Goal: Information Seeking & Learning: Learn about a topic

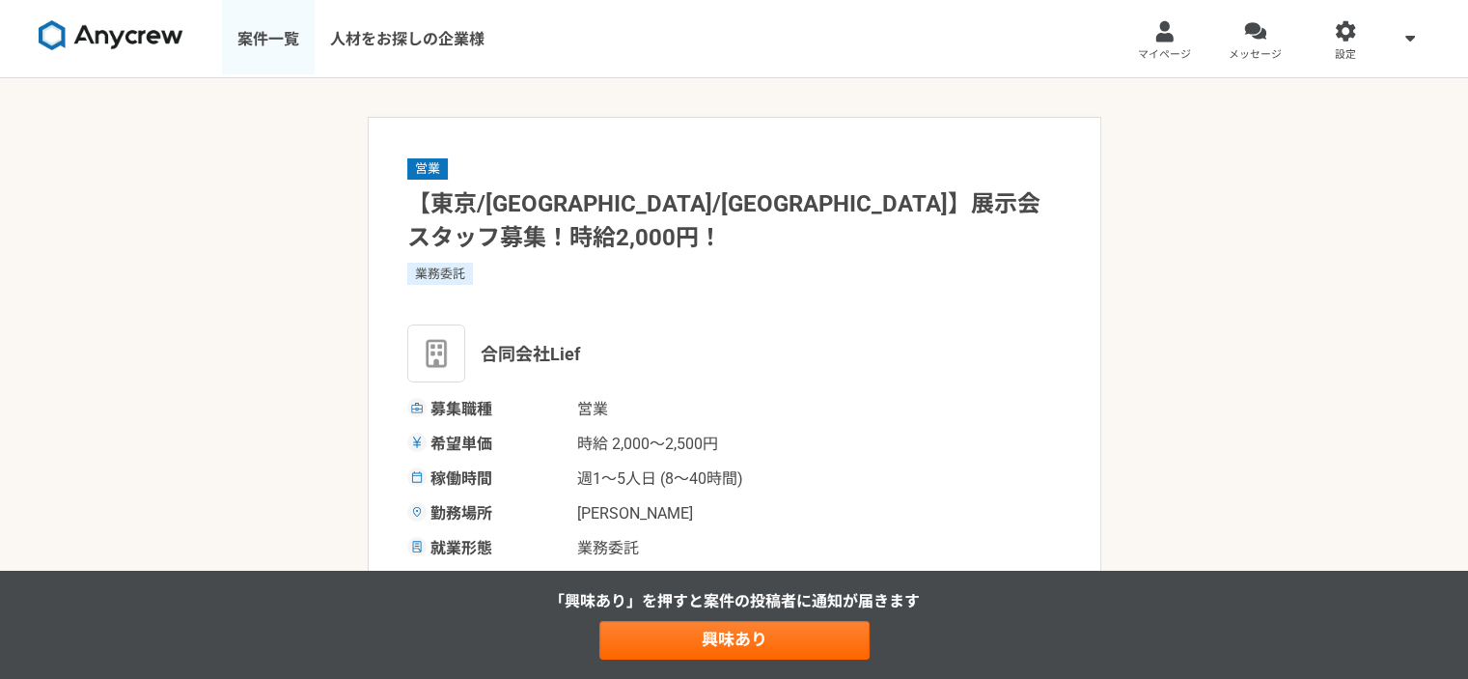
click at [282, 59] on link "案件一覧" at bounding box center [268, 38] width 93 height 77
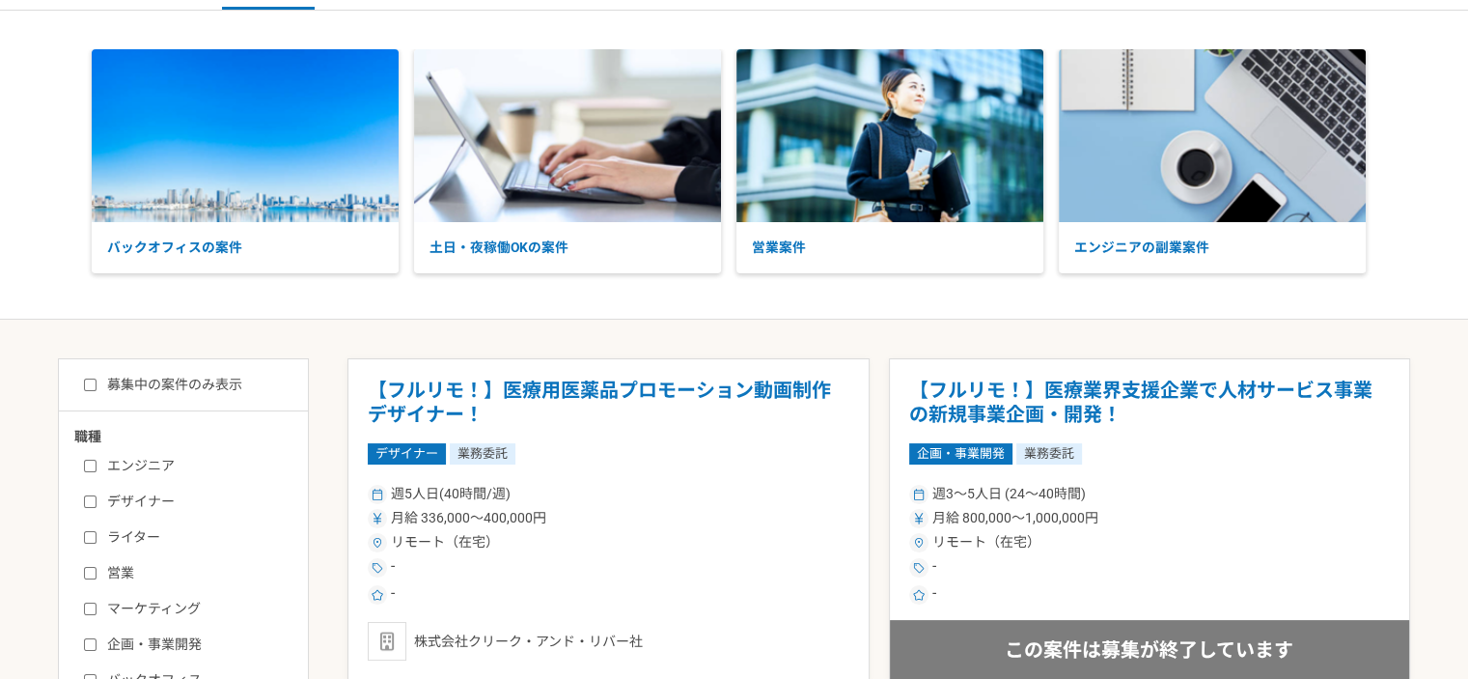
scroll to position [97, 0]
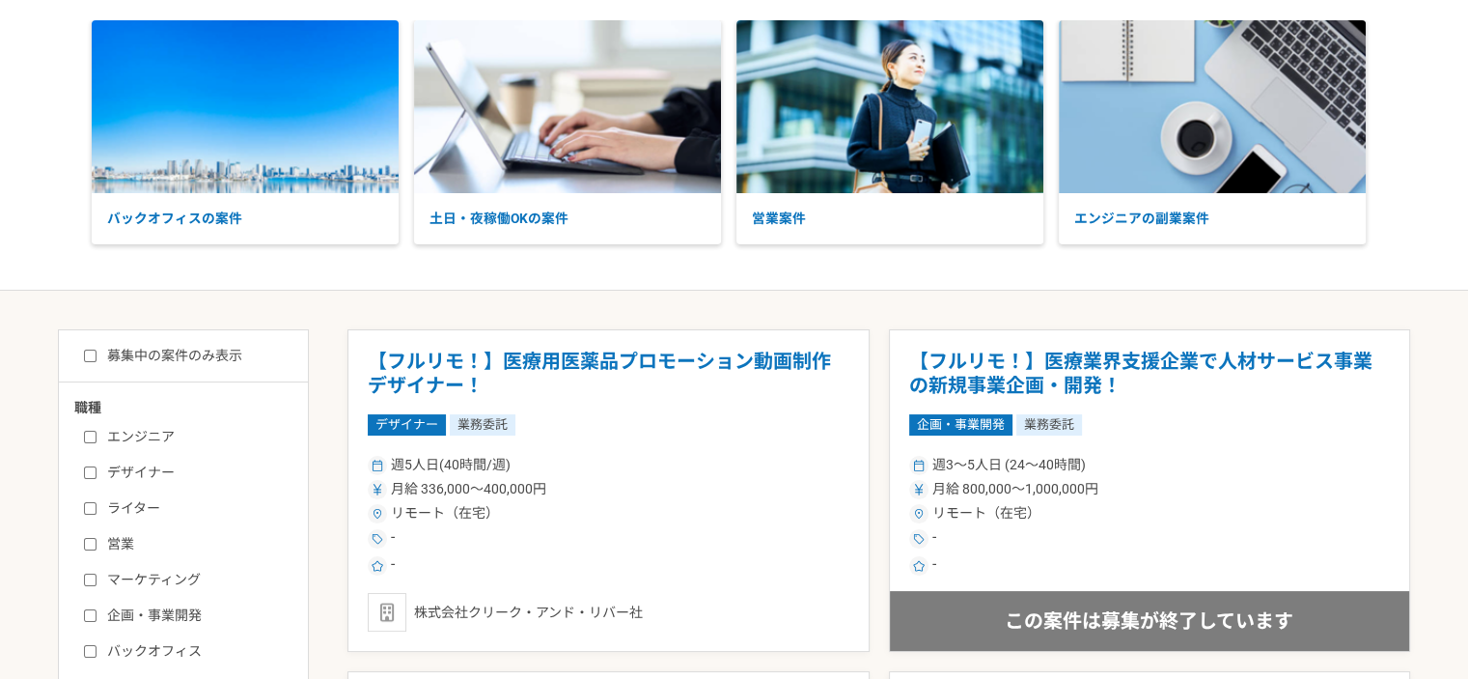
click at [212, 364] on div "募集中の案件のみ表示 職種 エンジニア デザイナー ライター 営業 マーケティング 企画・事業開発 バックオフィス その他 稼働時間 週1人日（8時間）以下 …" at bounding box center [183, 657] width 251 height 656
click at [89, 355] on input "募集中の案件のみ表示" at bounding box center [90, 355] width 13 height 13
checkbox input "true"
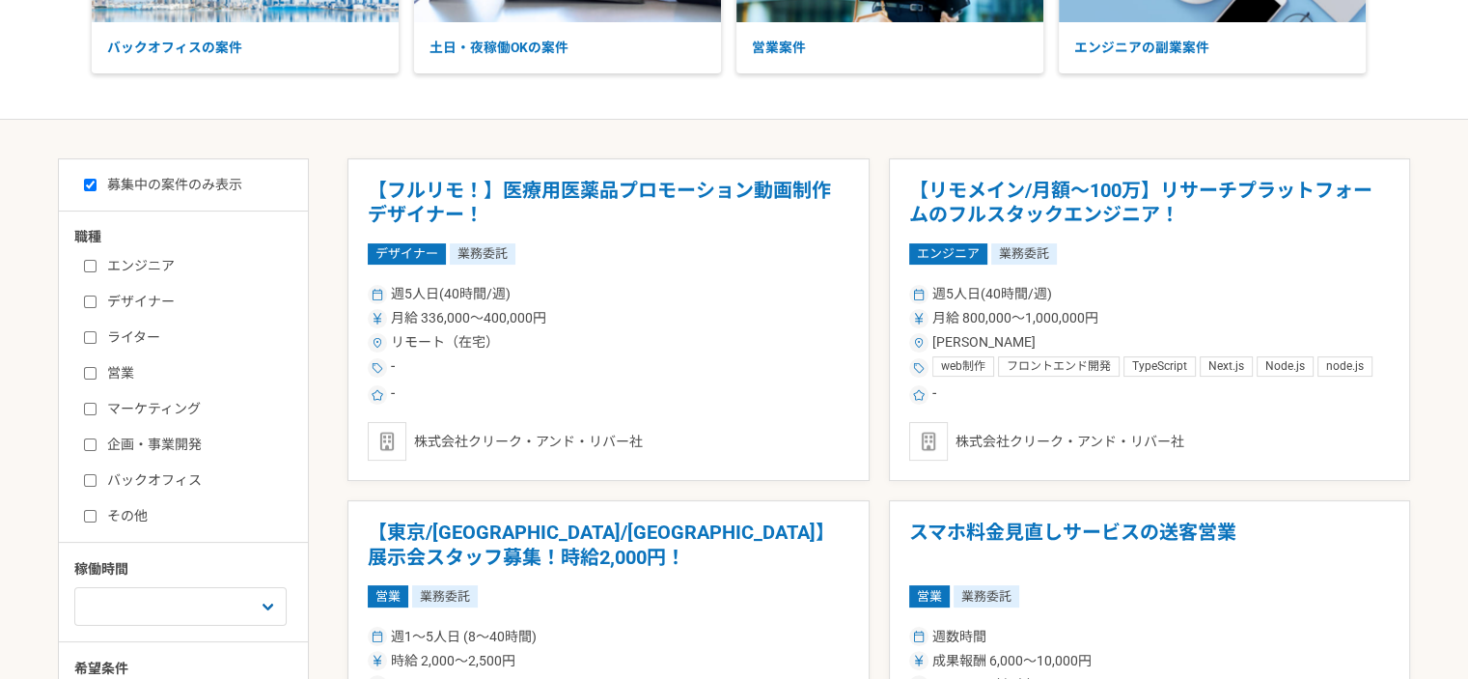
scroll to position [290, 0]
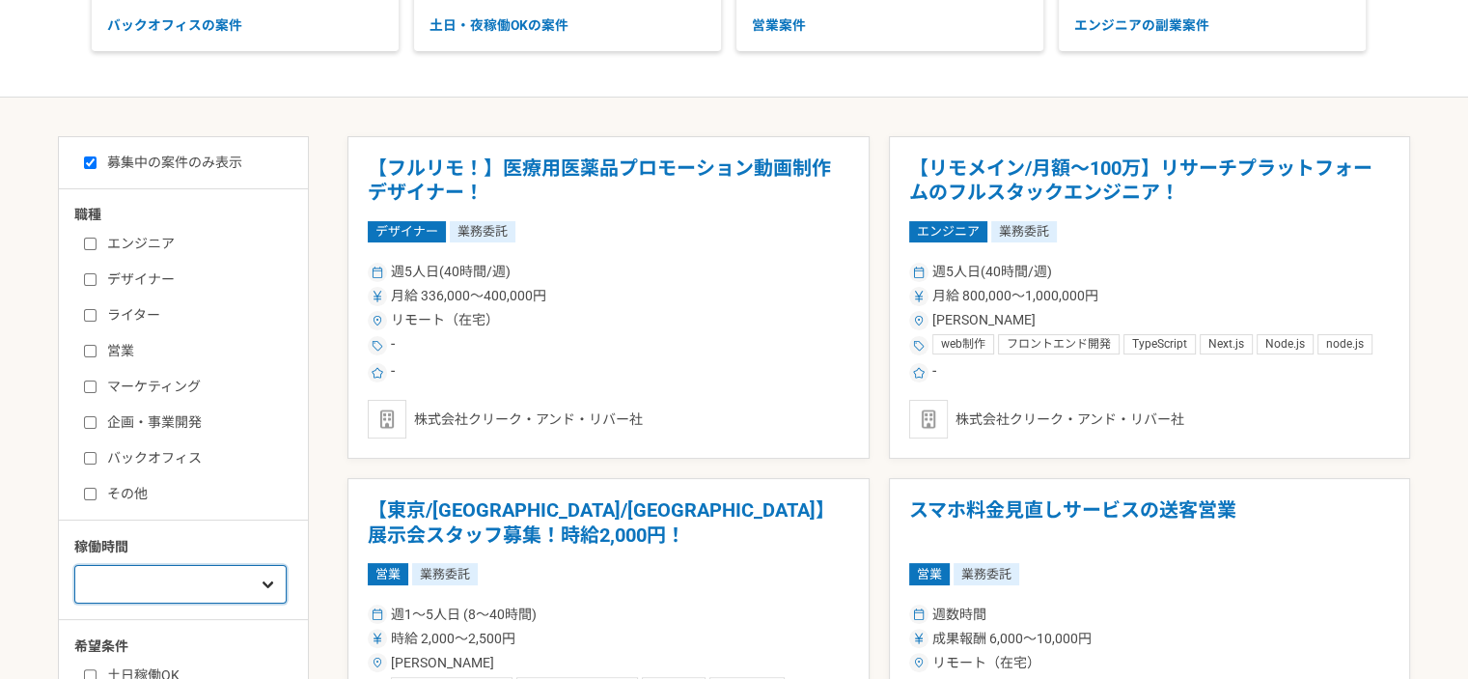
click at [208, 578] on select "週1人日（8時間）以下 週2人日（16時間）以下 週3人日（24時間）以下 週4人日（32時間）以下 週5人日（40時間）以下" at bounding box center [180, 584] width 212 height 39
select select "4"
click at [74, 565] on select "週1人日（8時間）以下 週2人日（16時間）以下 週3人日（24時間）以下 週4人日（32時間）以下 週5人日（40時間）以下" at bounding box center [180, 584] width 212 height 39
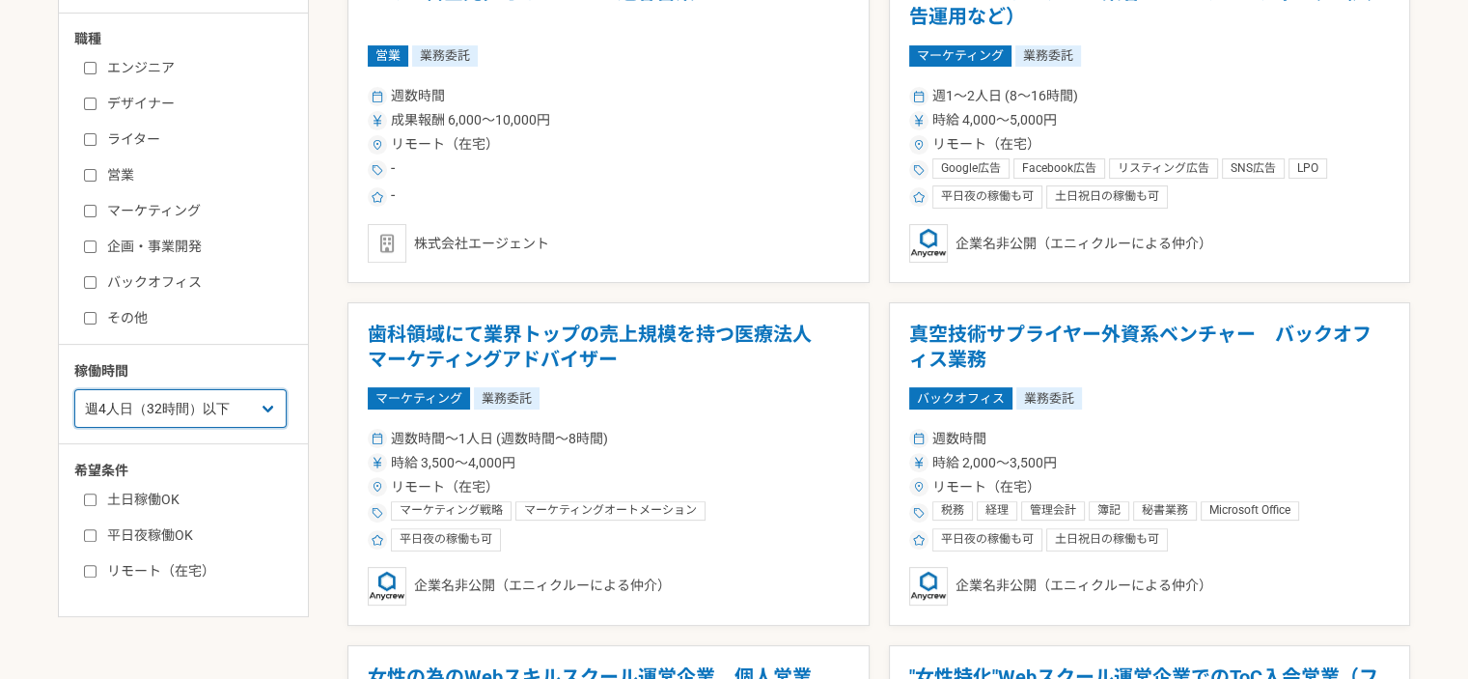
scroll to position [483, 0]
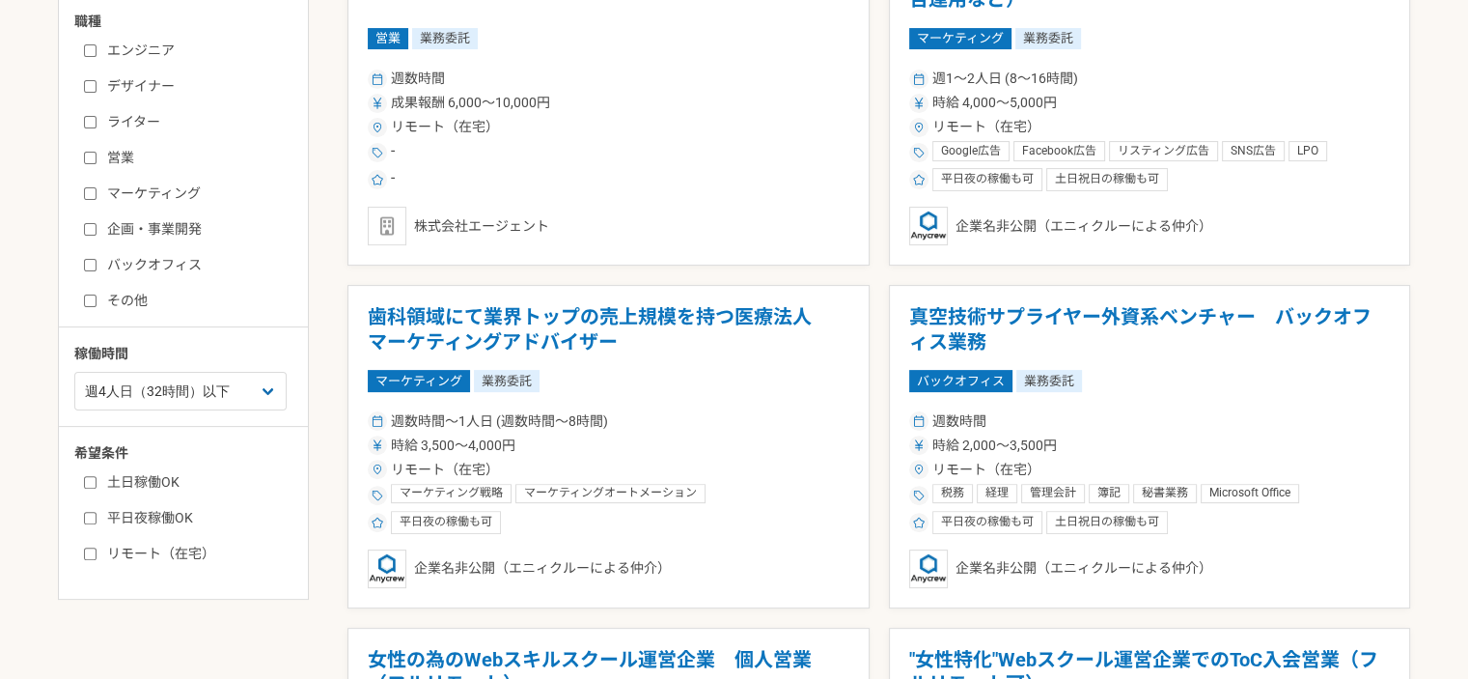
click at [166, 482] on label "土日稼働OK" at bounding box center [195, 482] width 222 height 20
click at [97, 482] on input "土日稼働OK" at bounding box center [90, 482] width 13 height 13
checkbox input "true"
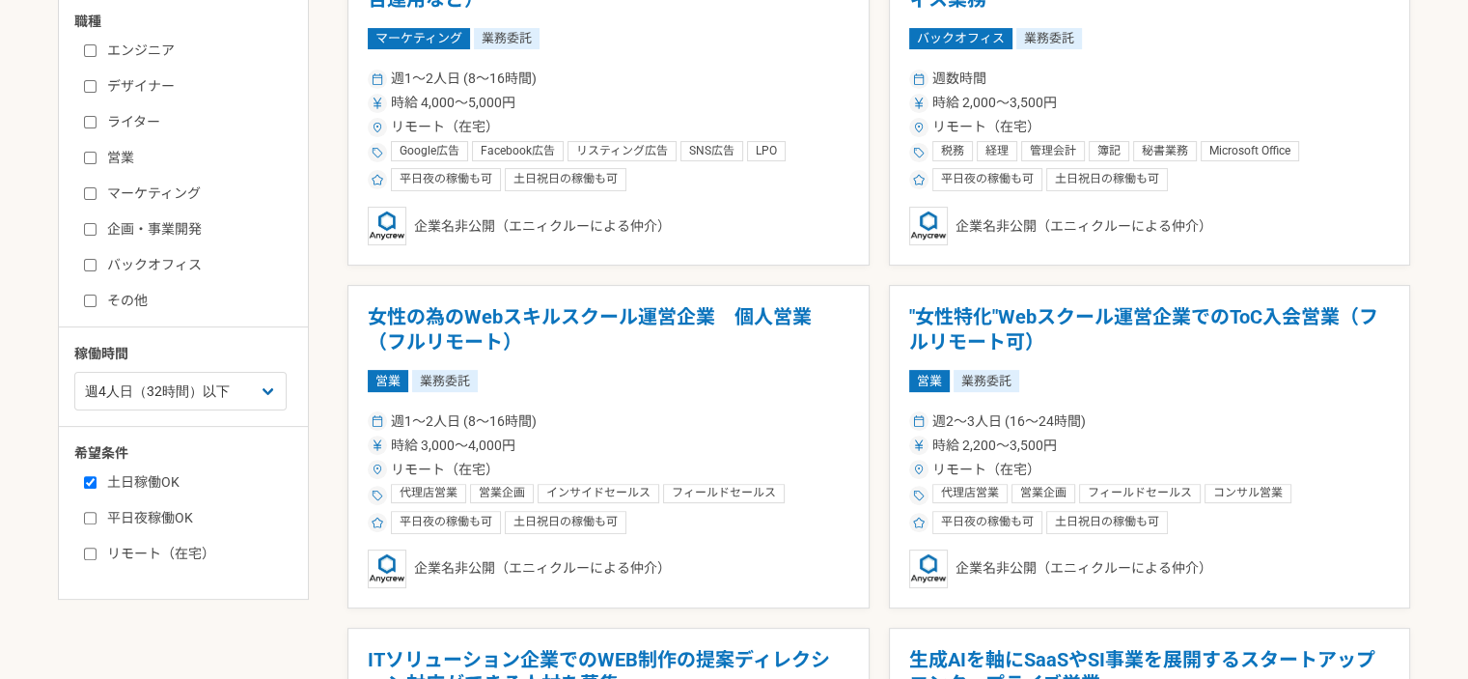
click at [160, 513] on label "平日夜稼働OK" at bounding box center [195, 518] width 222 height 20
click at [97, 513] on input "平日夜稼働OK" at bounding box center [90, 518] width 13 height 13
checkbox input "true"
click at [145, 551] on label "リモート（在宅）" at bounding box center [195, 553] width 222 height 20
click at [97, 551] on input "リモート（在宅）" at bounding box center [90, 553] width 13 height 13
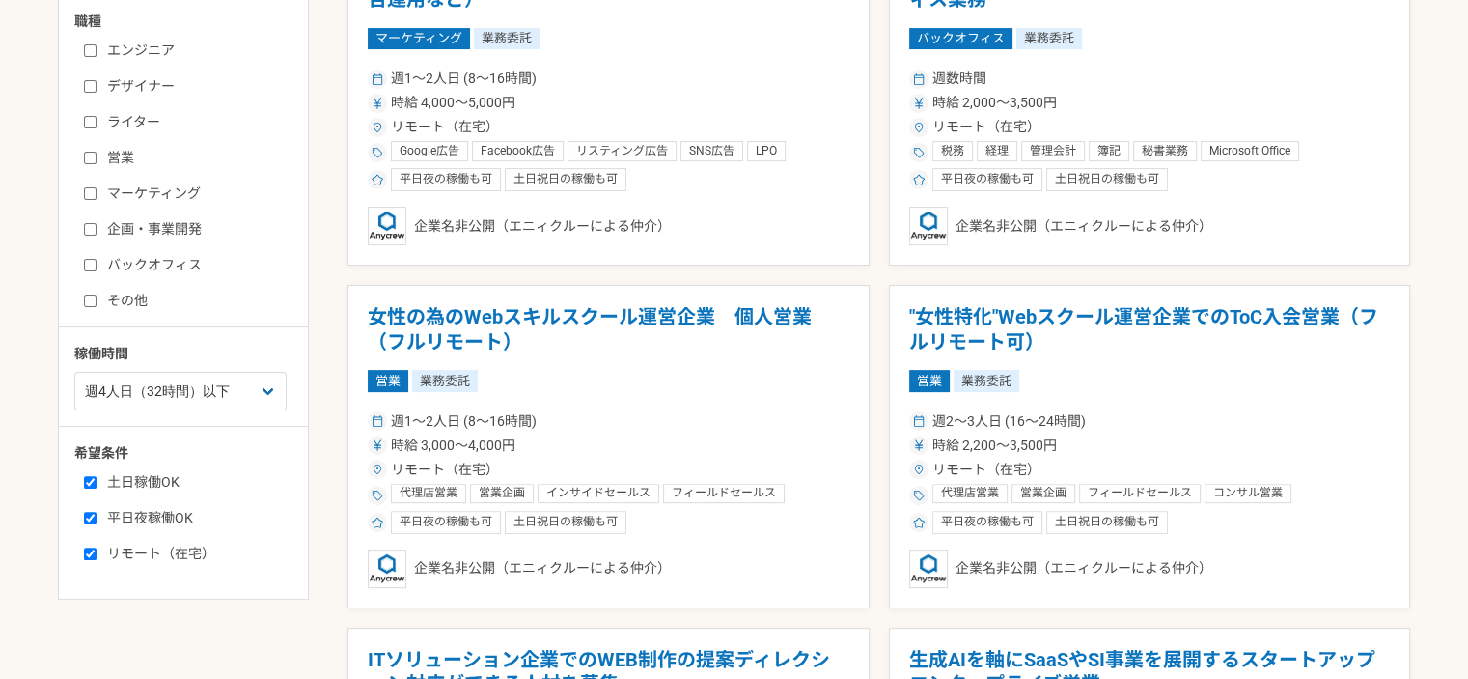
checkbox input "true"
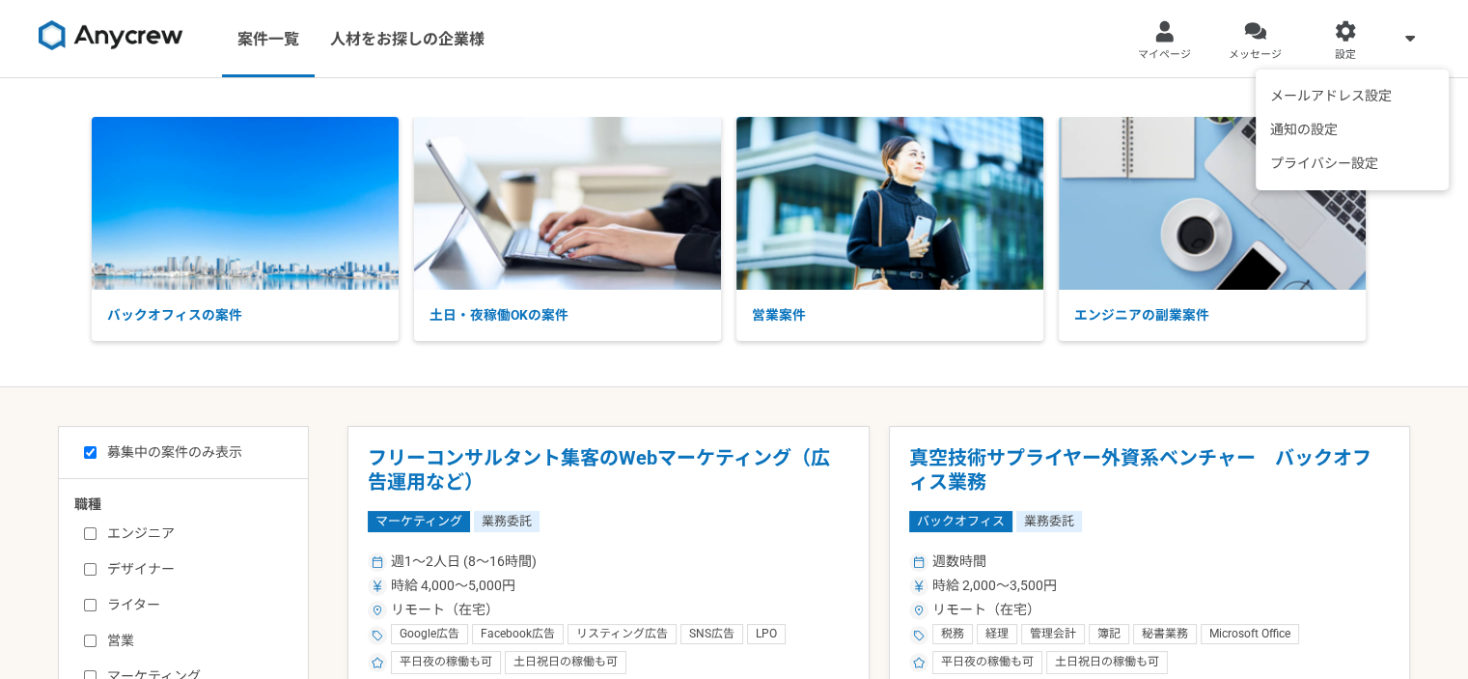
click at [1427, 34] on div "メールアドレス設定 通知の設定 プライバシー設定" at bounding box center [1410, 38] width 39 height 77
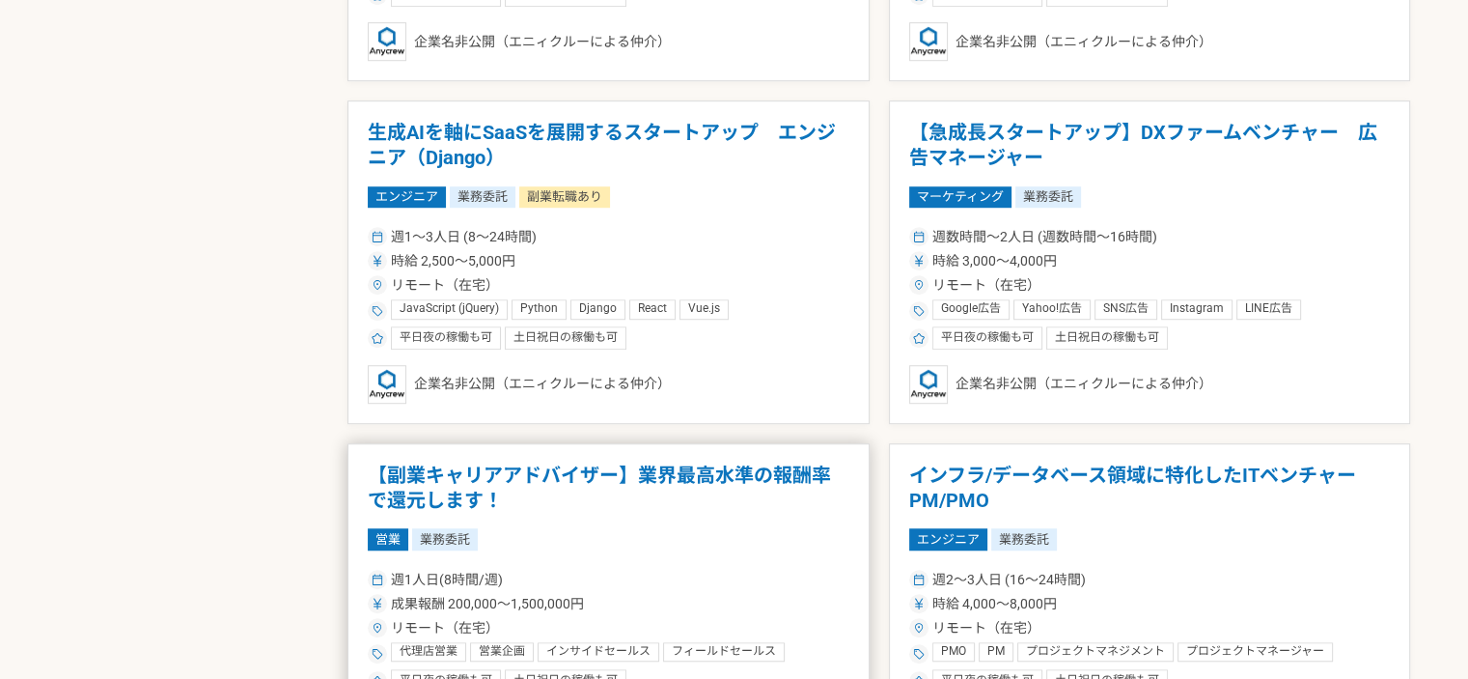
scroll to position [1062, 0]
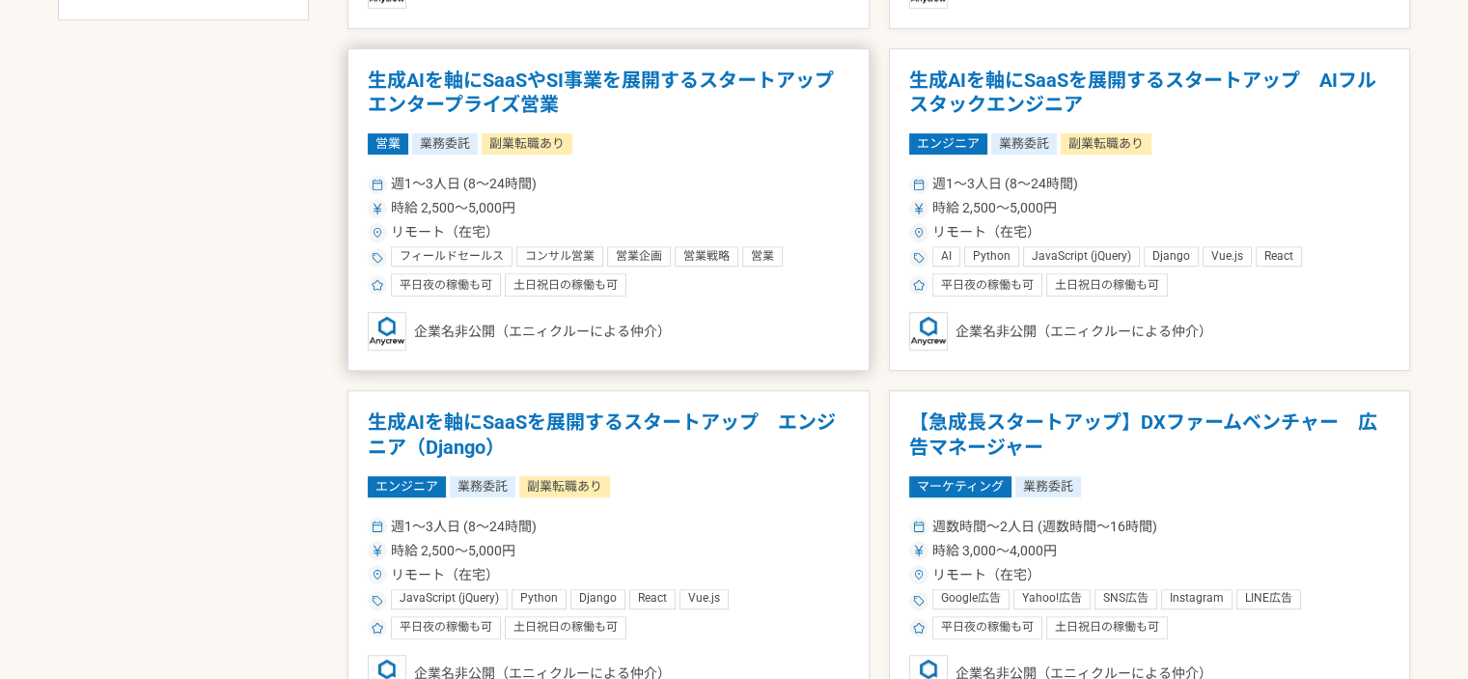
click at [562, 111] on h1 "生成AIを軸にSaaSやSI事業を展開するスタートアップ　エンタープライズ営業" at bounding box center [609, 93] width 482 height 49
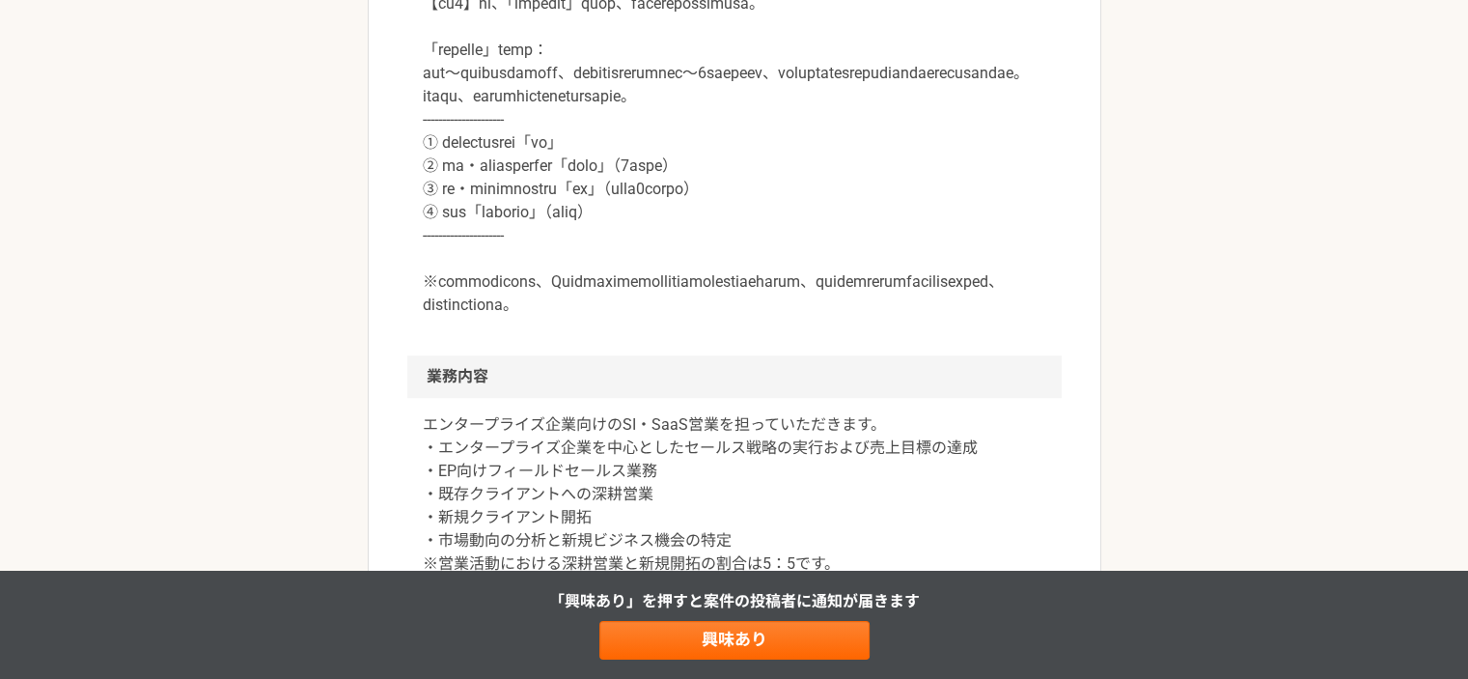
scroll to position [1255, 0]
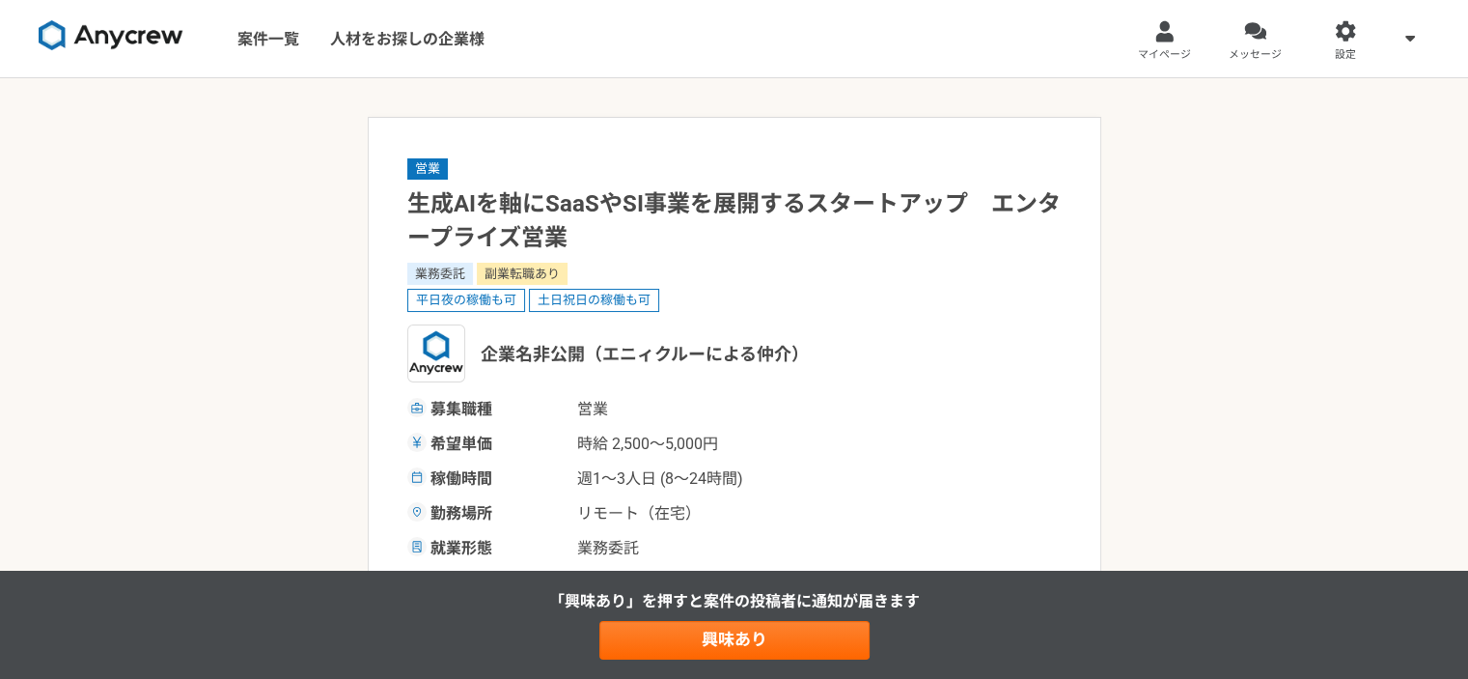
select select "4"
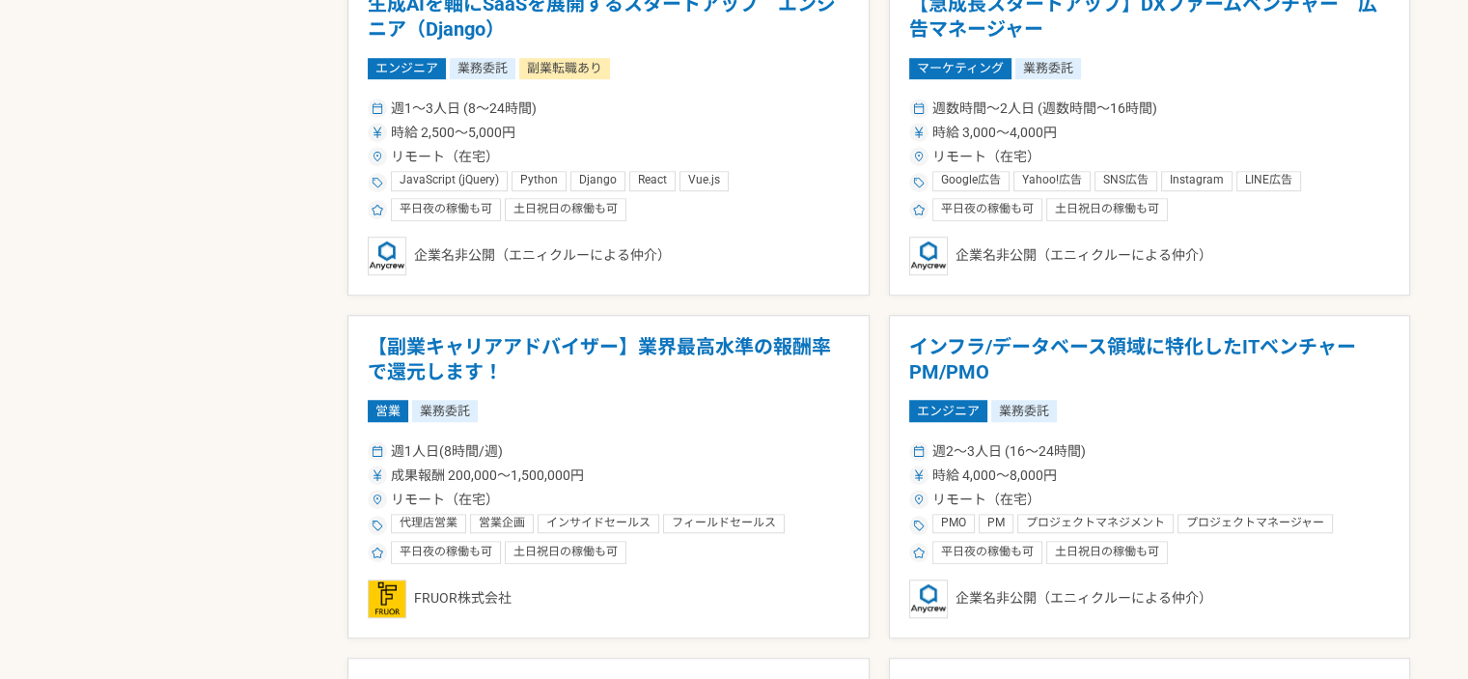
scroll to position [1641, 0]
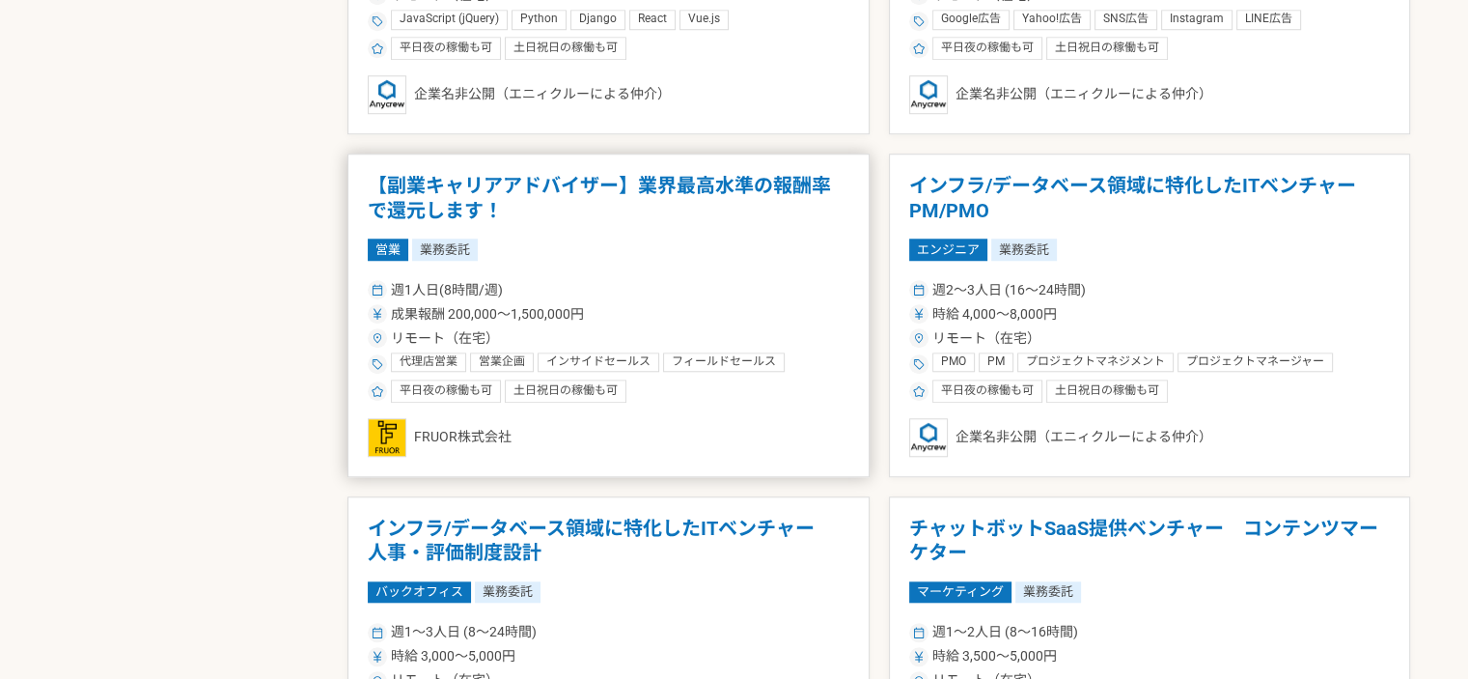
click at [726, 189] on h1 "【副業キャリアアドバイザー】業界最高水準の報酬率で還元します！" at bounding box center [609, 198] width 482 height 49
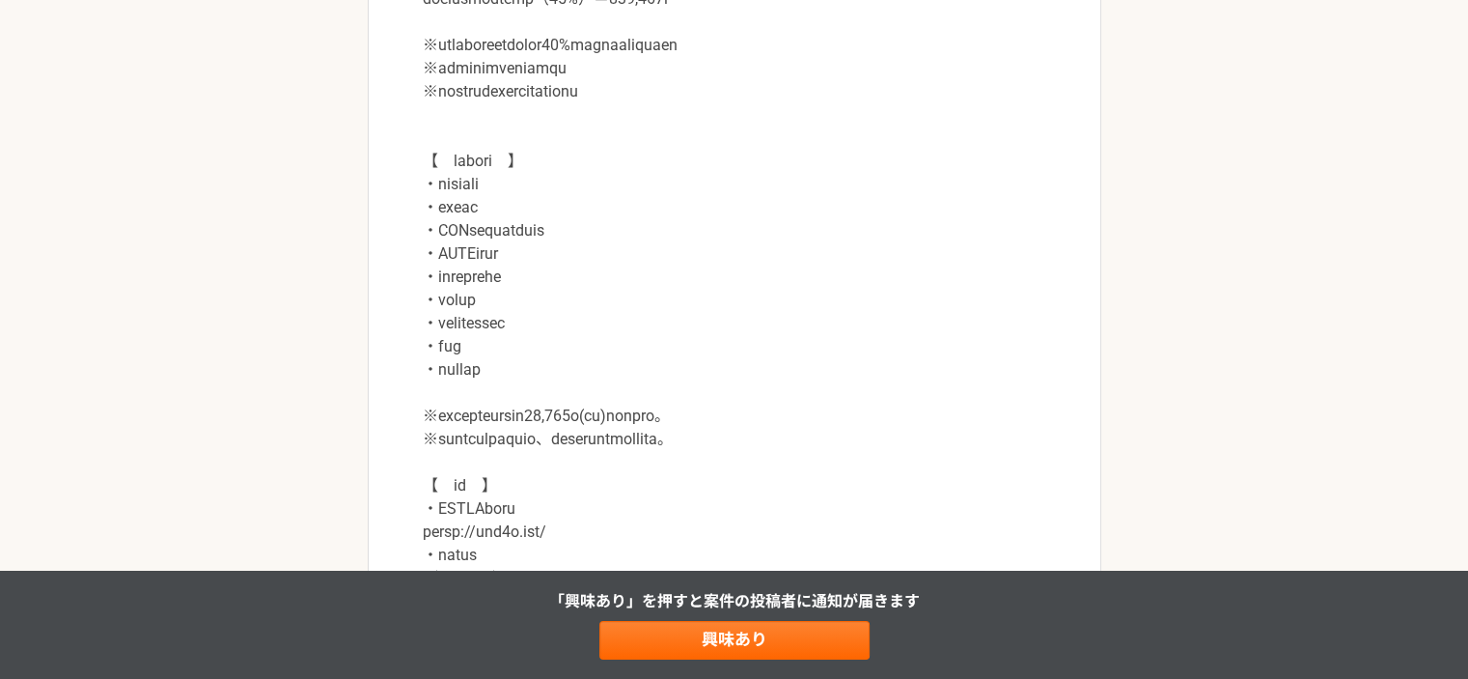
scroll to position [2316, 0]
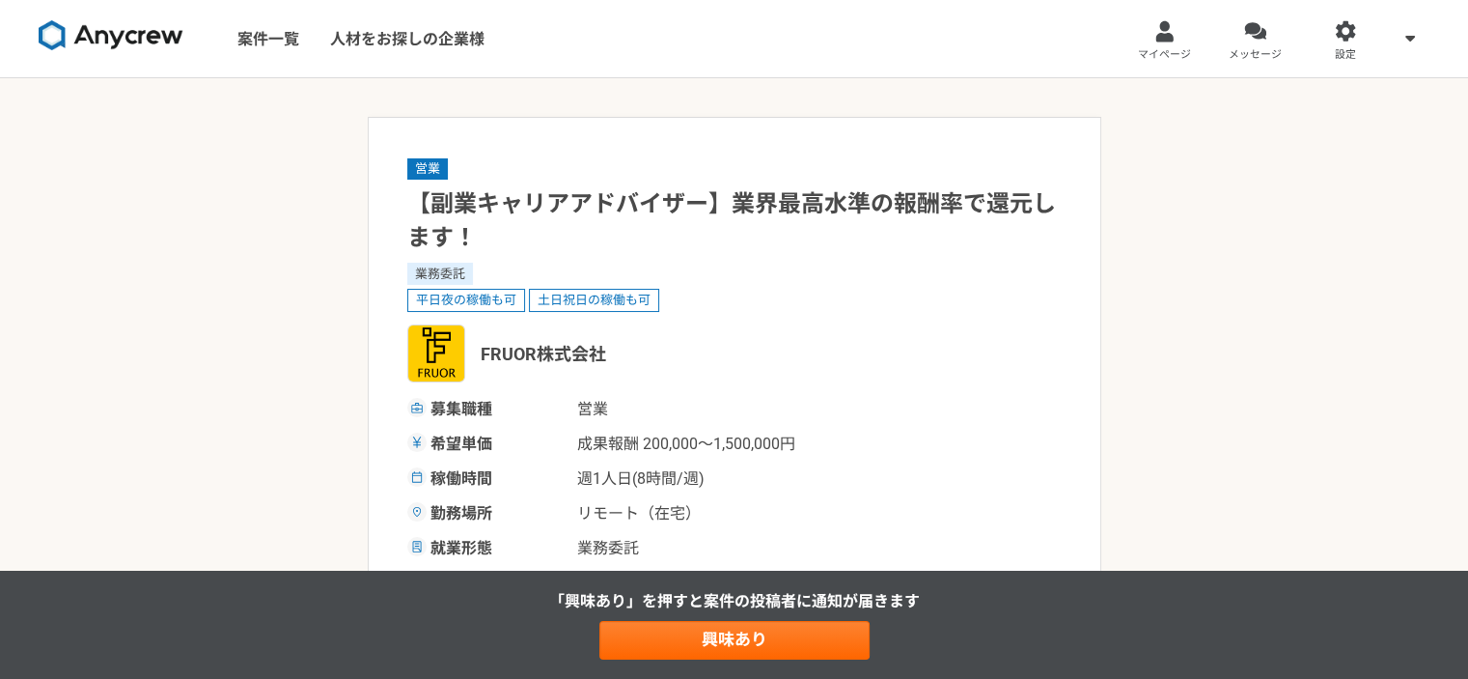
select select "4"
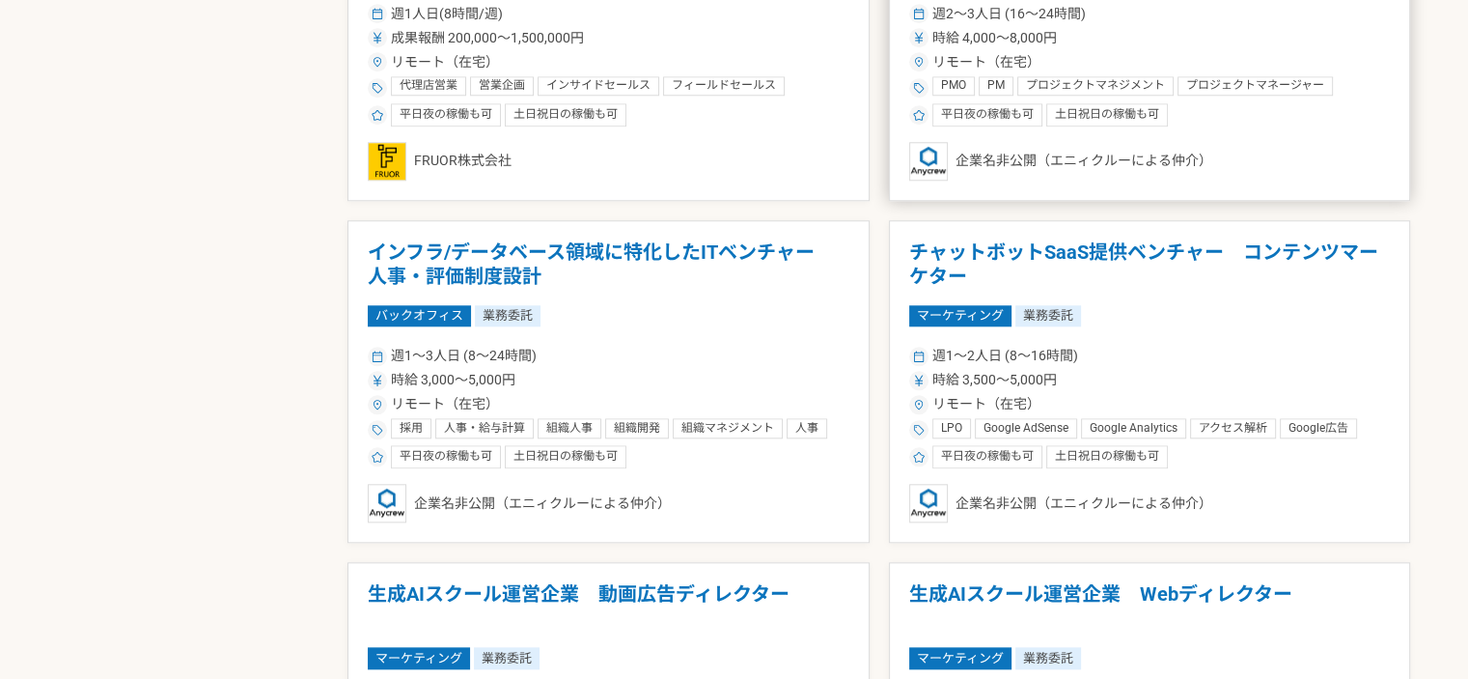
scroll to position [1930, 0]
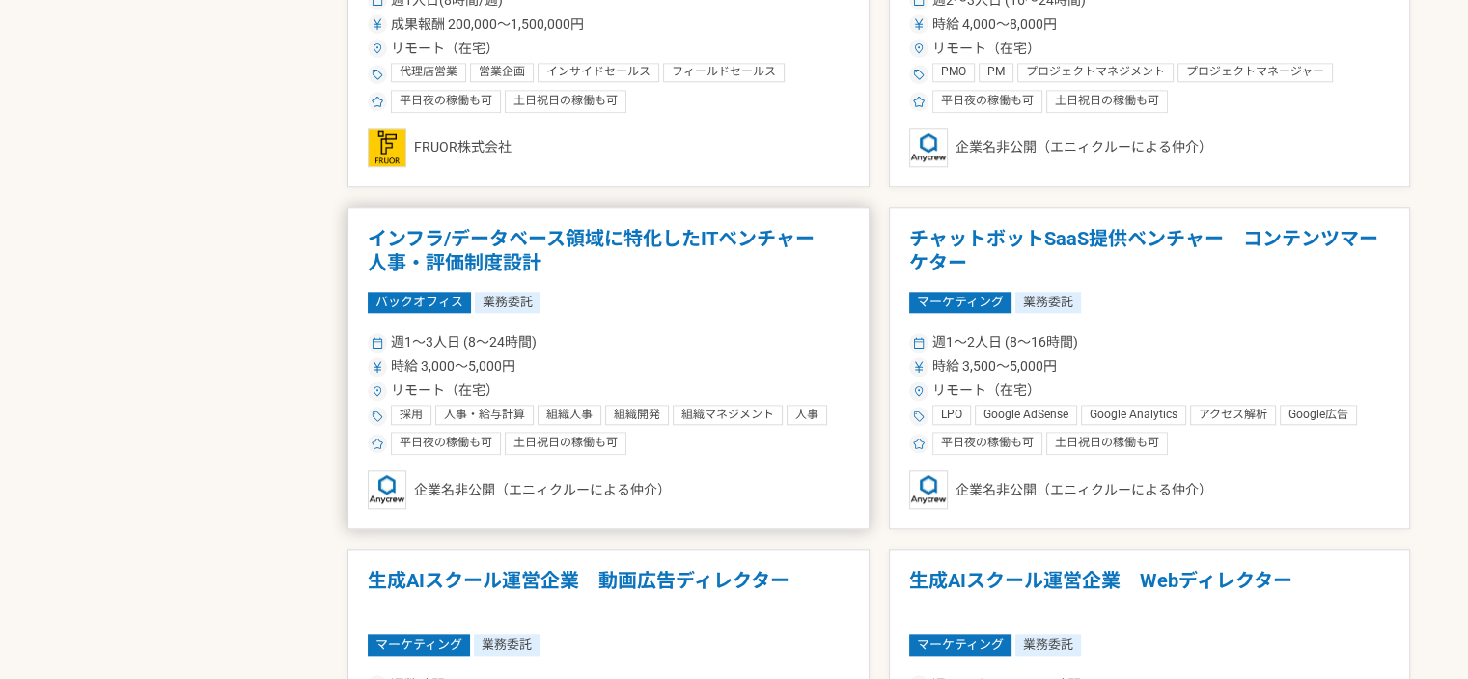
click at [679, 243] on h1 "インフラ/データベース領域に特化したITベンチャー　人事・評価制度設計" at bounding box center [609, 251] width 482 height 49
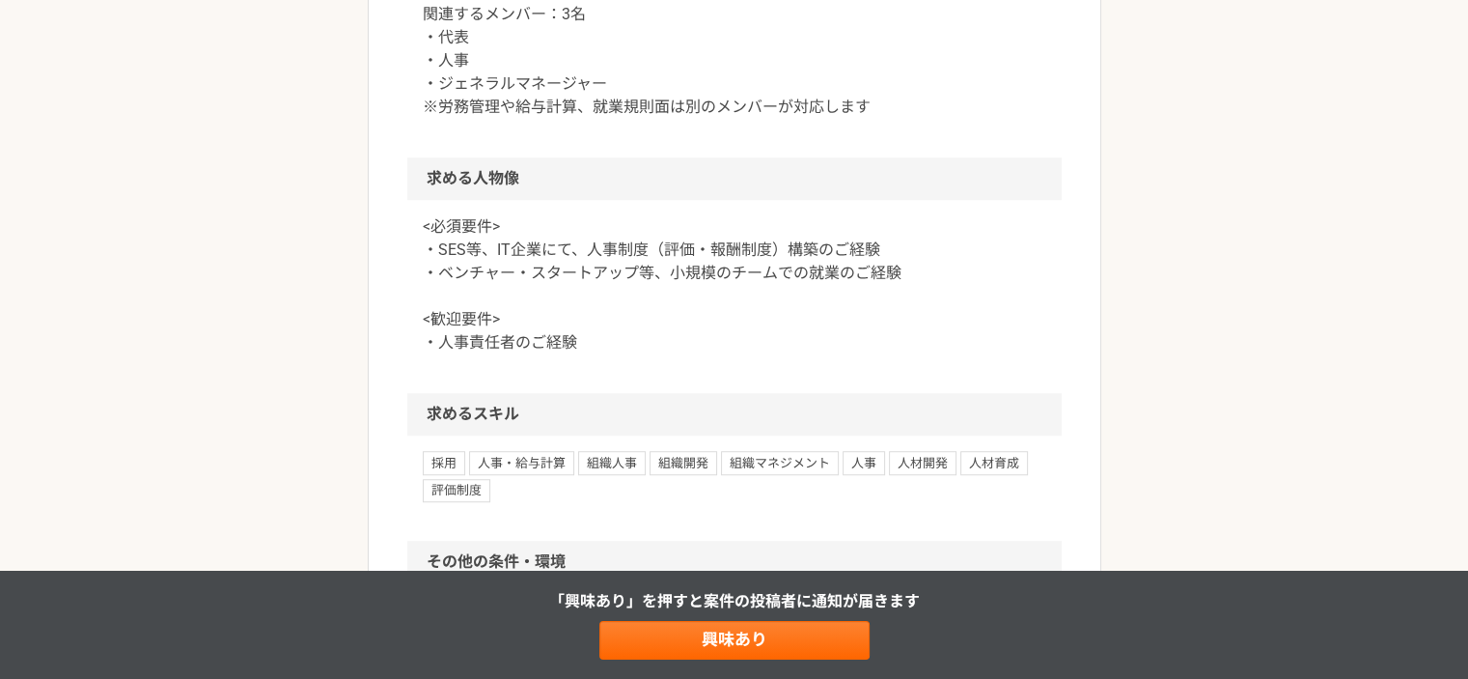
scroll to position [1255, 0]
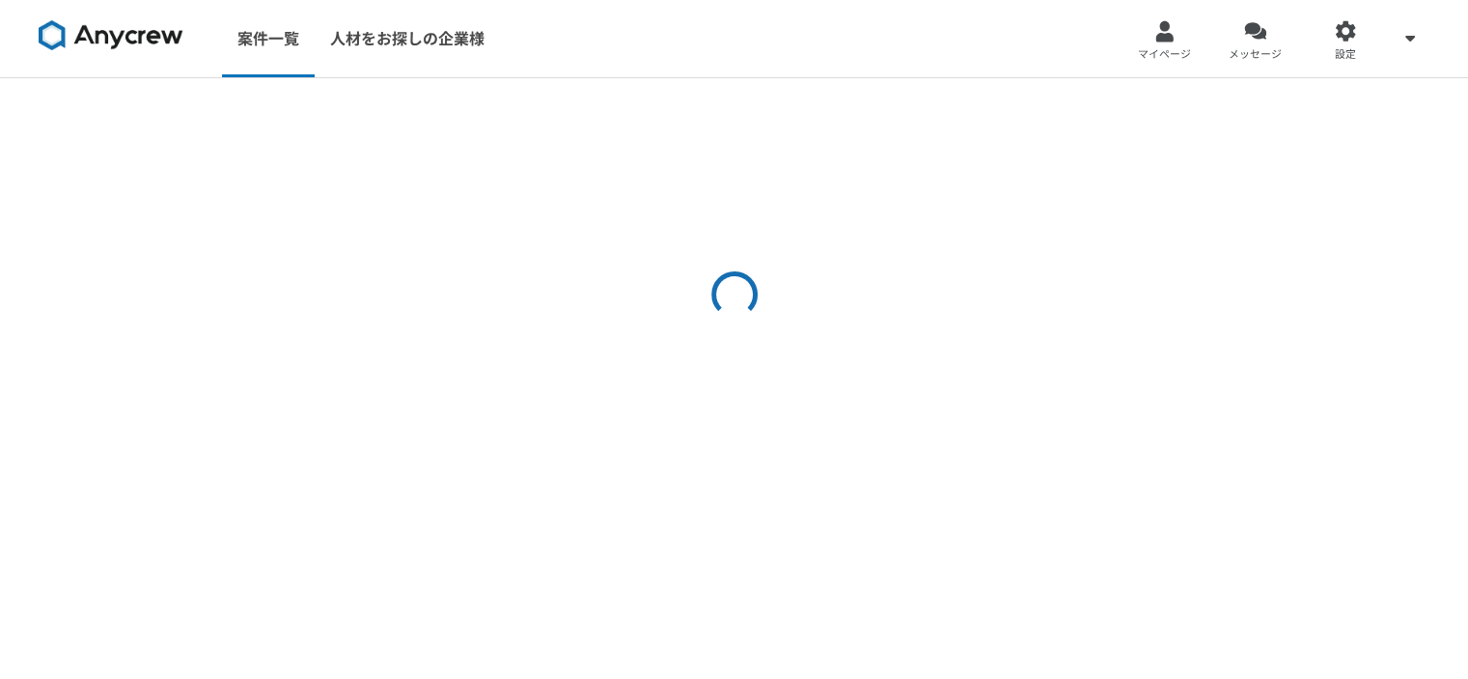
select select "4"
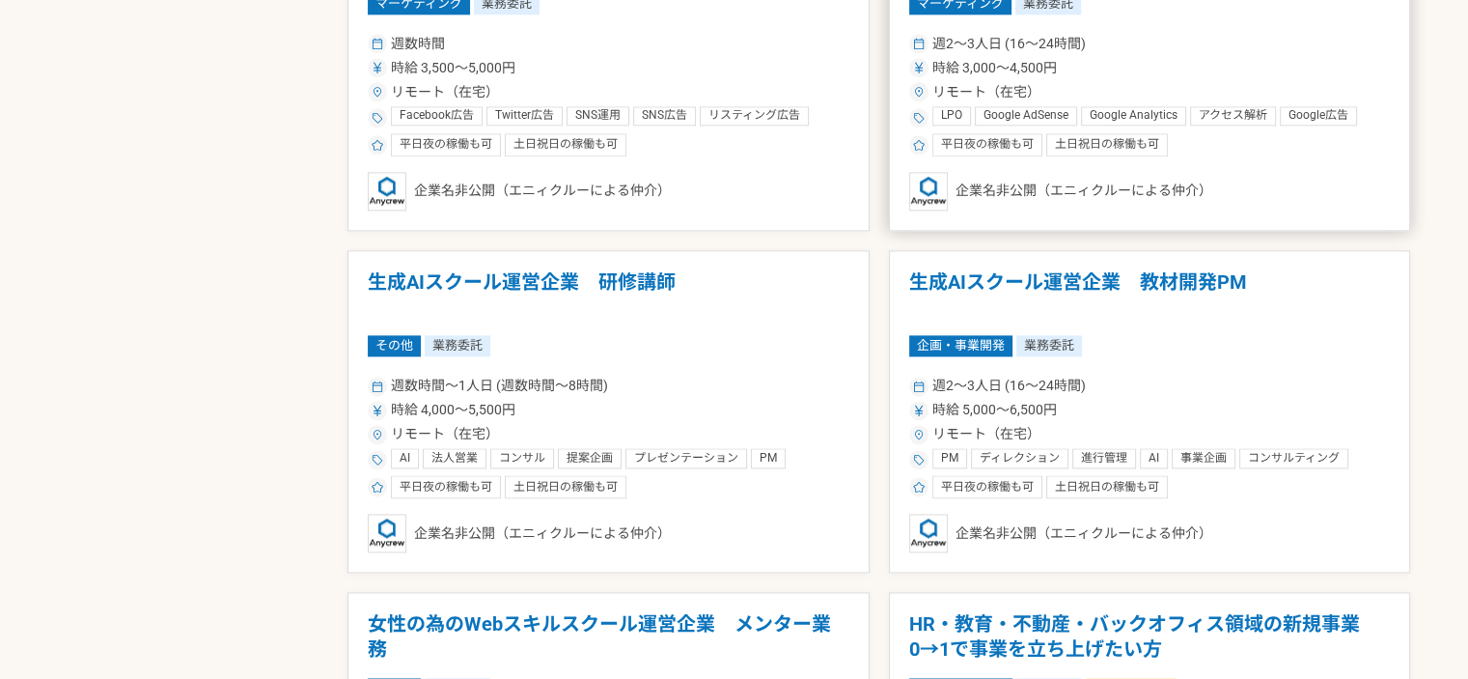
scroll to position [2703, 0]
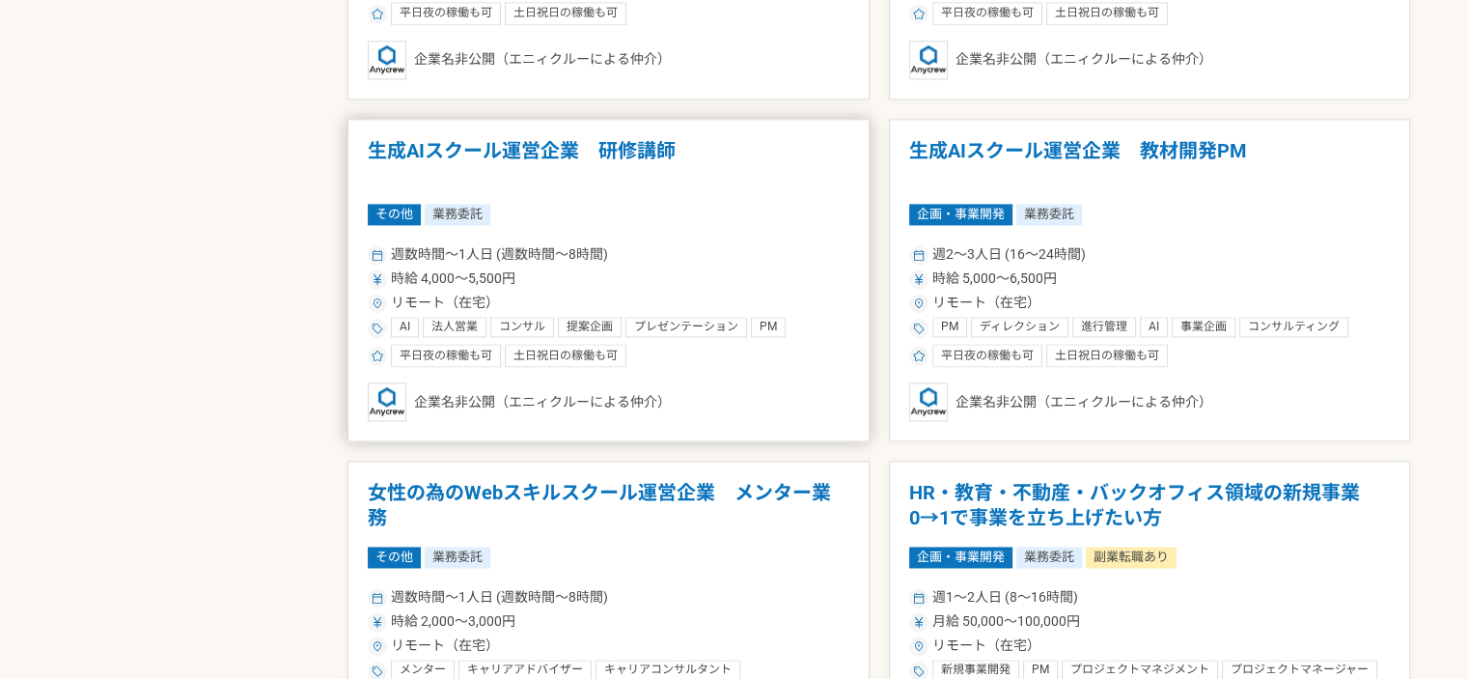
click at [637, 144] on h1 "生成AIスクール運営企業　研修講師" at bounding box center [609, 163] width 482 height 49
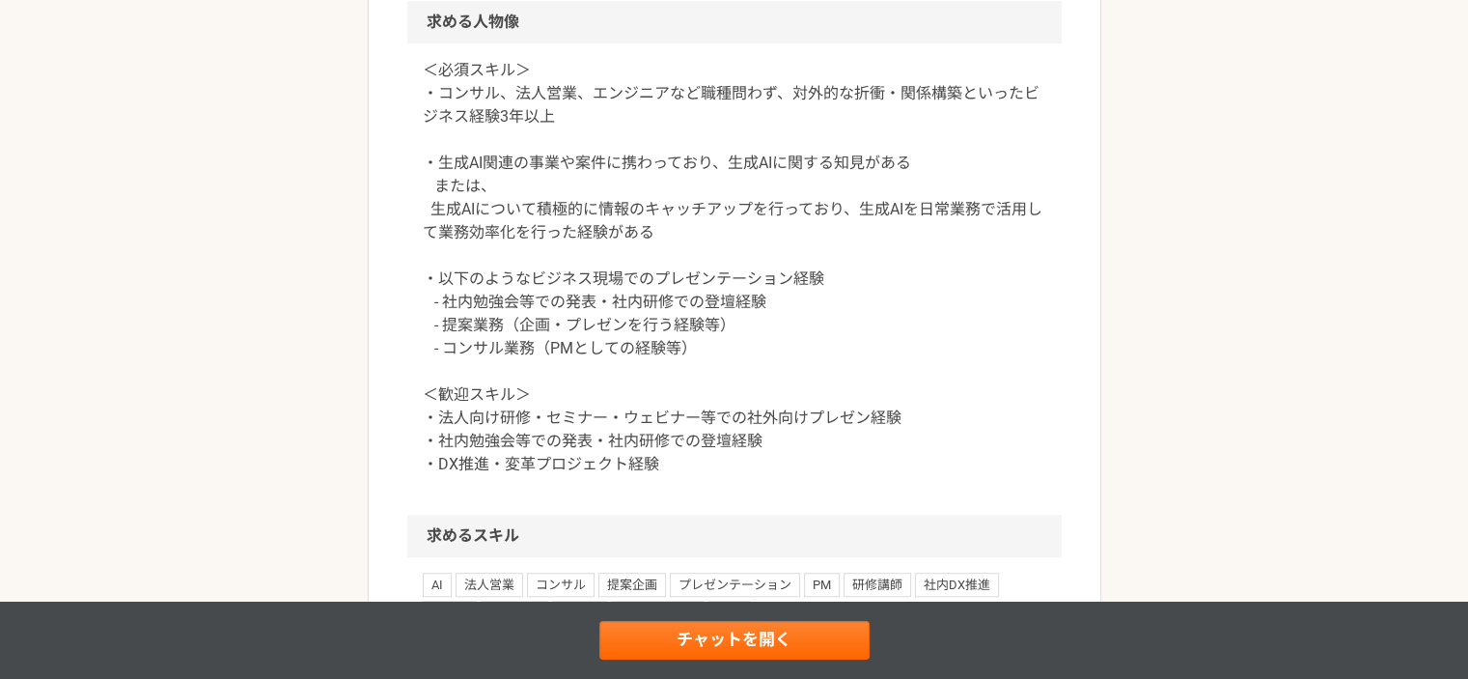
scroll to position [1930, 0]
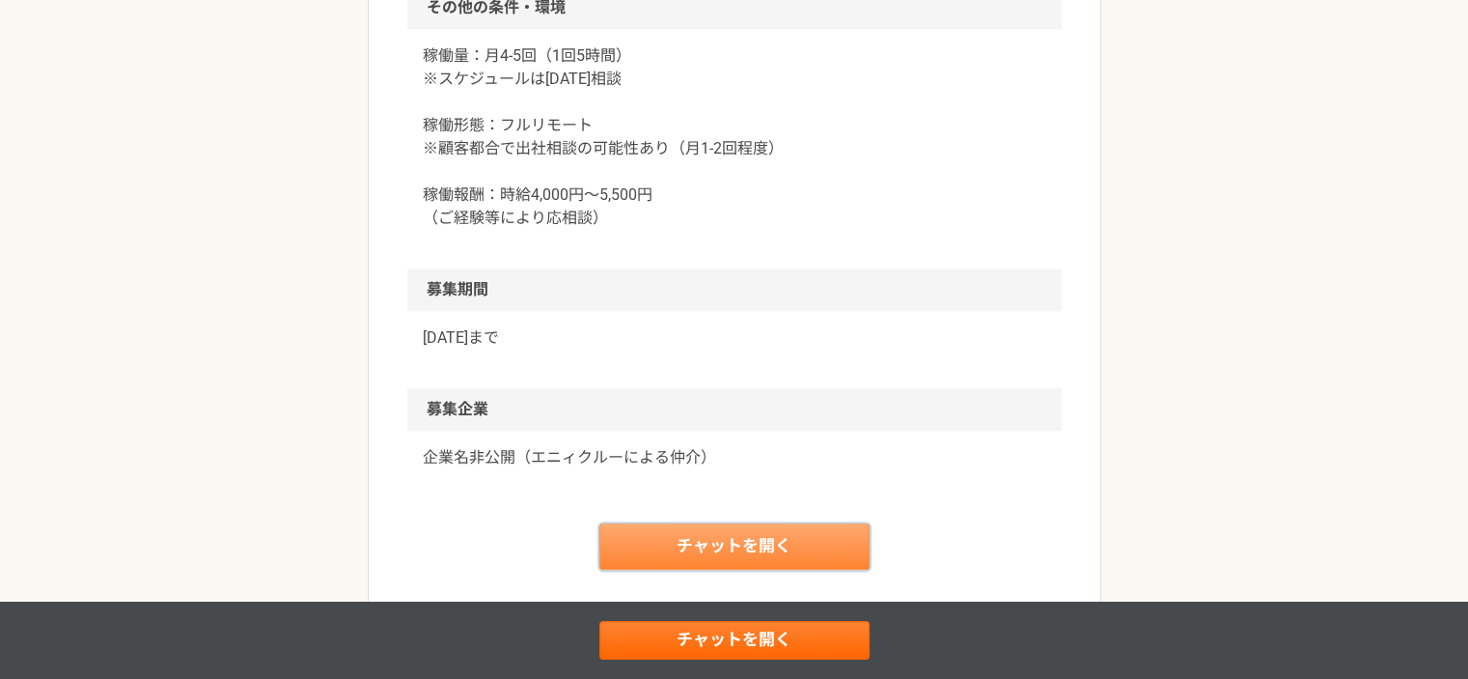
click at [837, 546] on link "チャットを開く" at bounding box center [734, 546] width 270 height 46
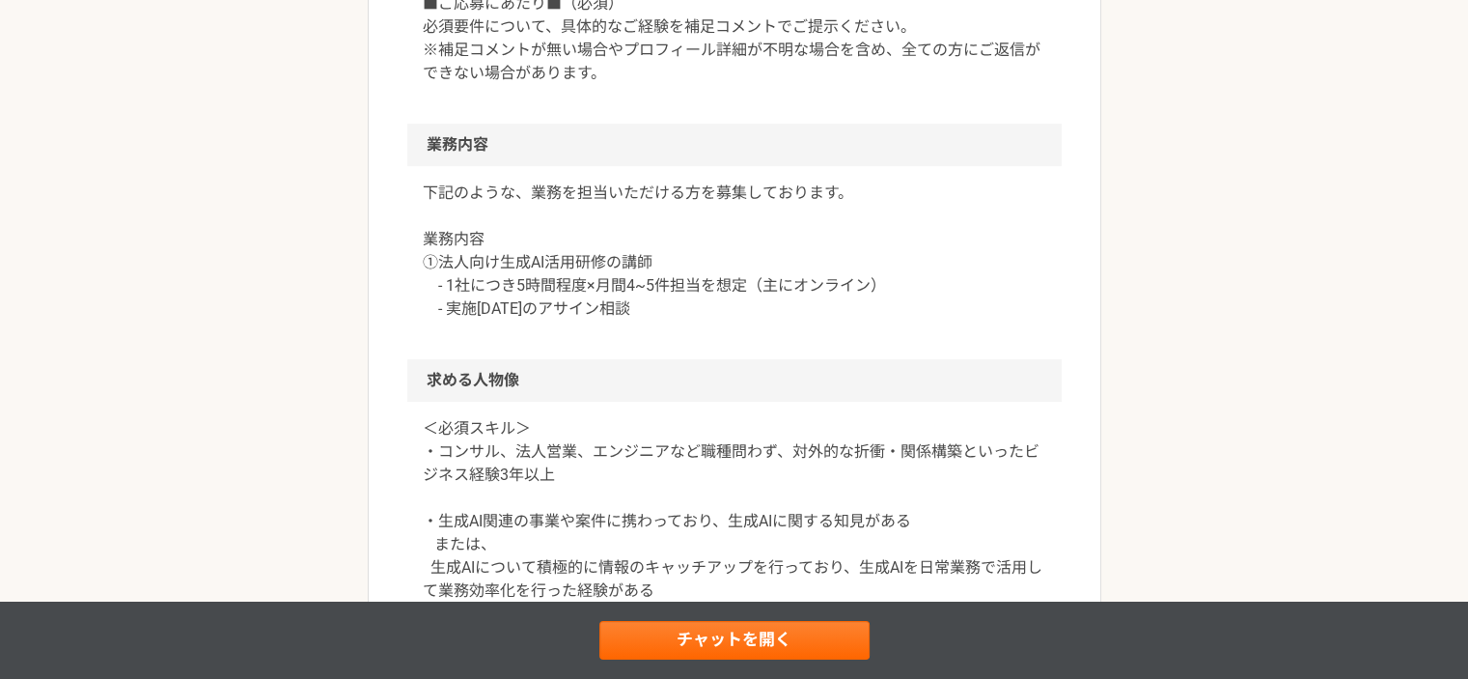
scroll to position [869, 0]
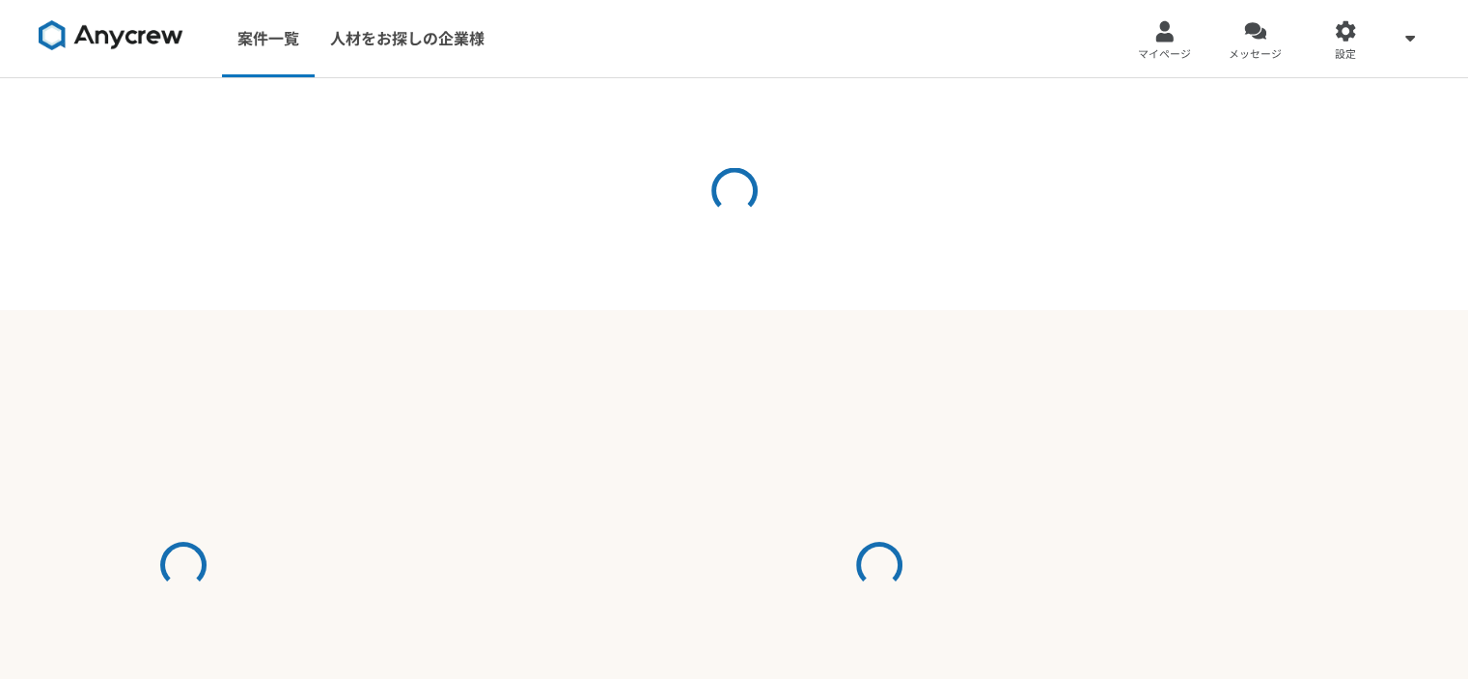
select select "4"
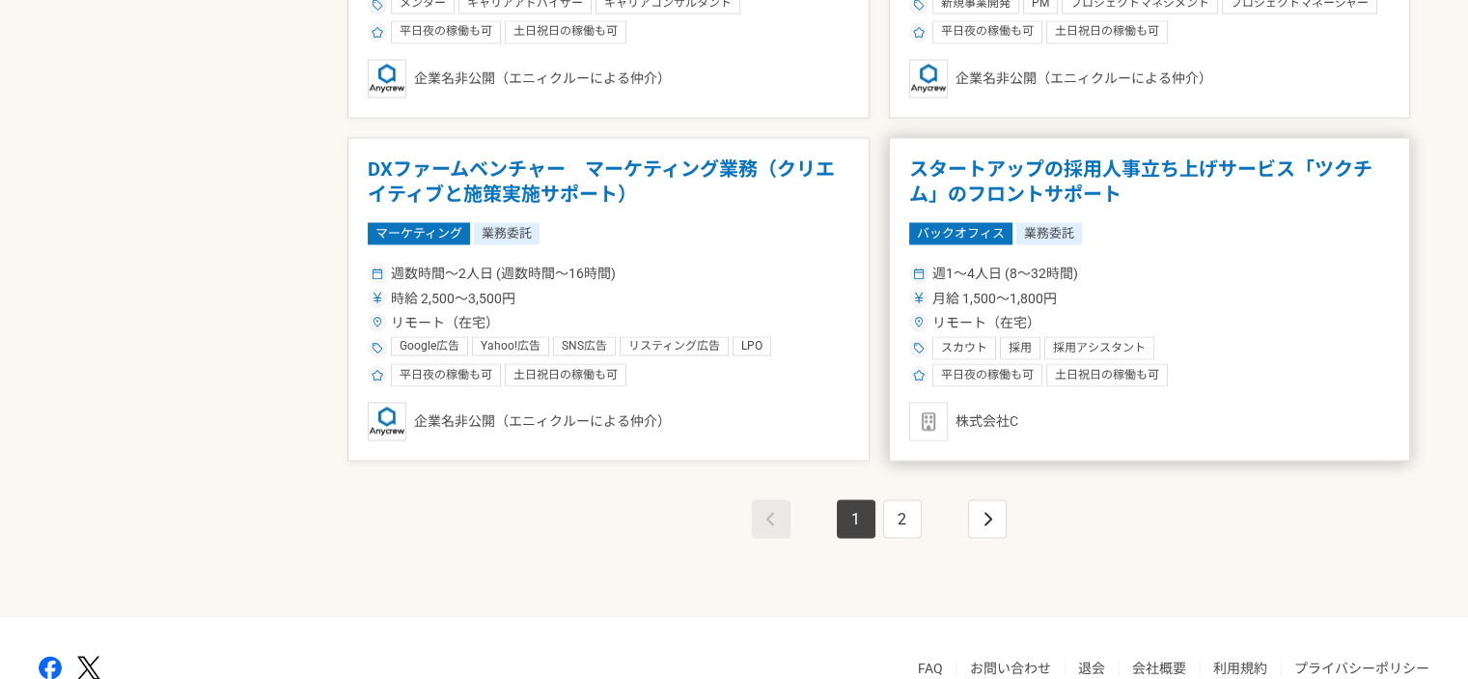
scroll to position [3467, 0]
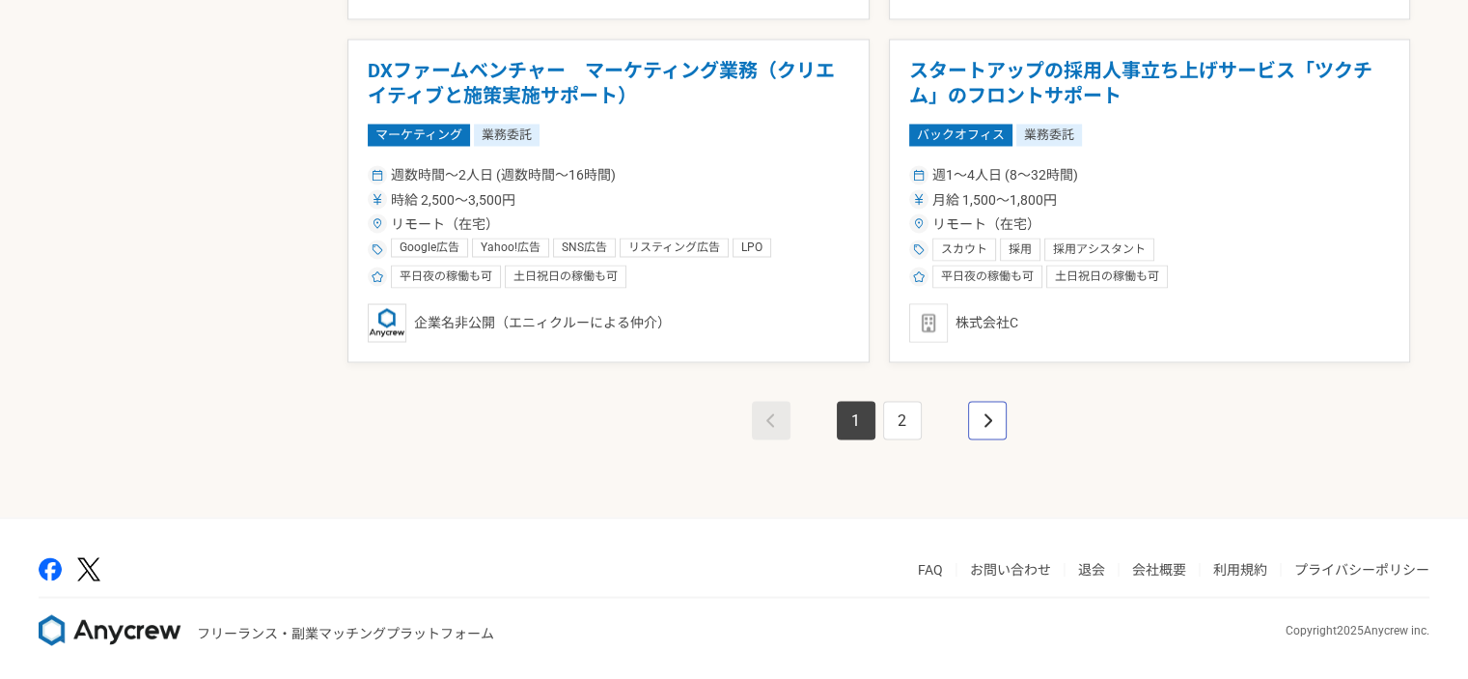
click at [994, 413] on link "pagination" at bounding box center [987, 420] width 39 height 39
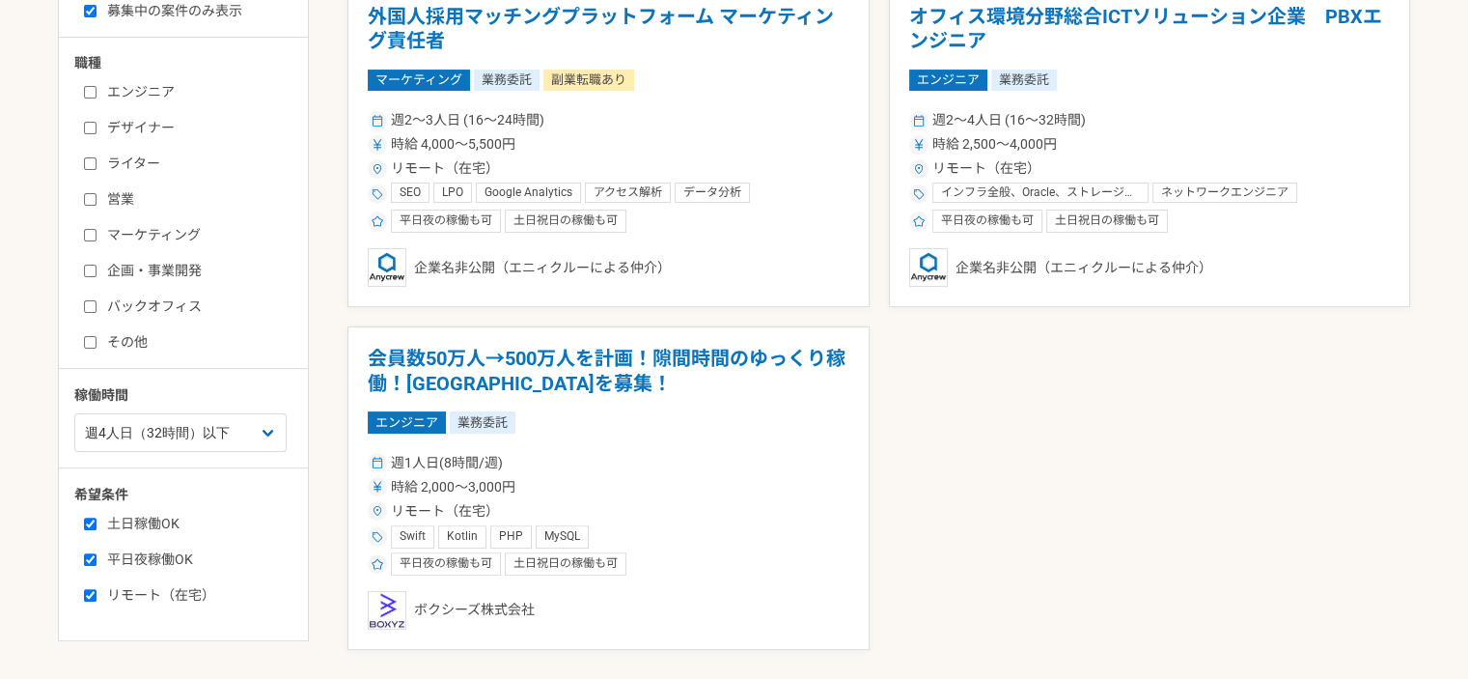
scroll to position [731, 0]
